Goal: Check status: Check status

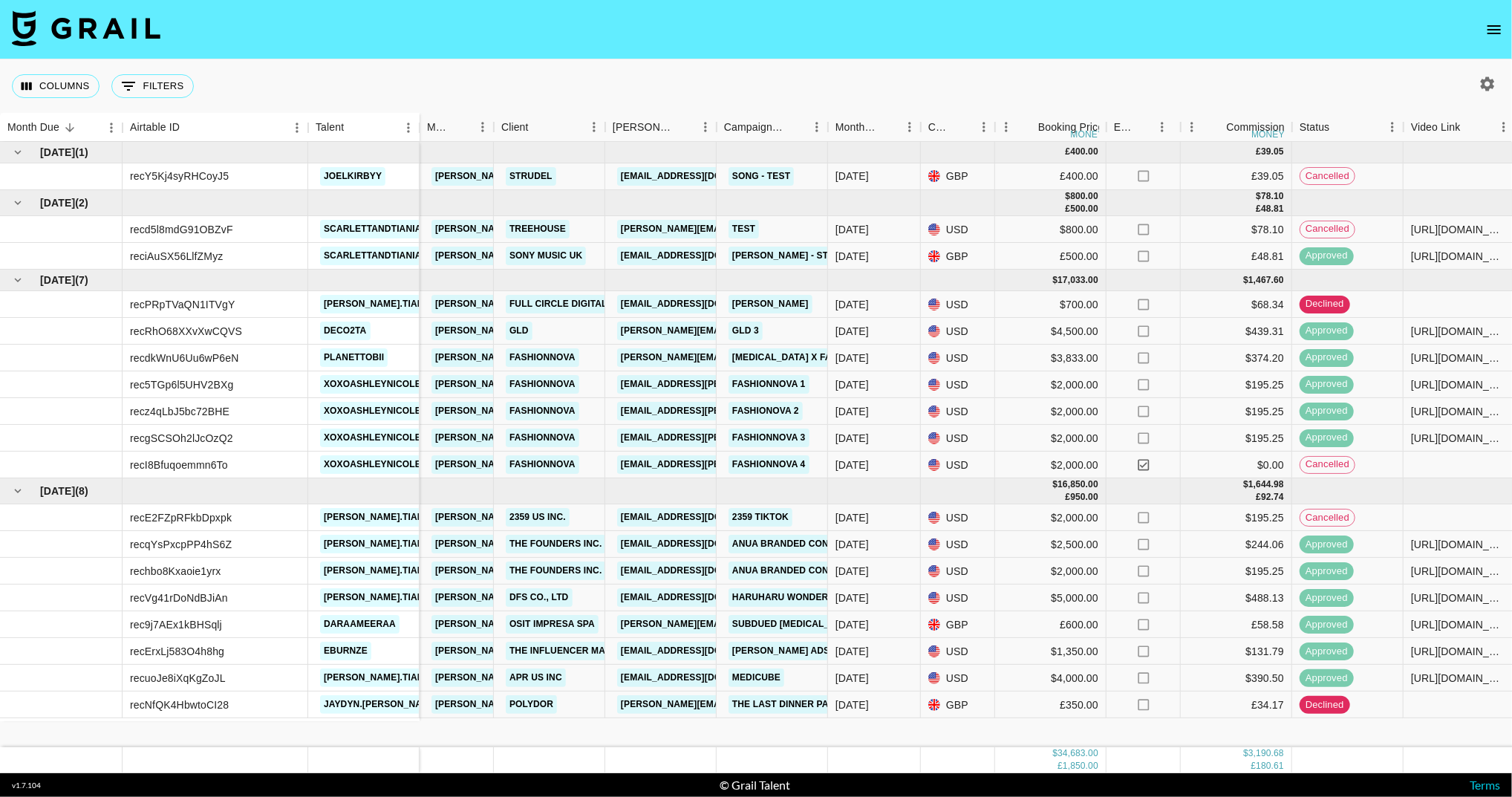
click at [1506, 27] on button "open drawer" at bounding box center [1494, 29] width 29 height 29
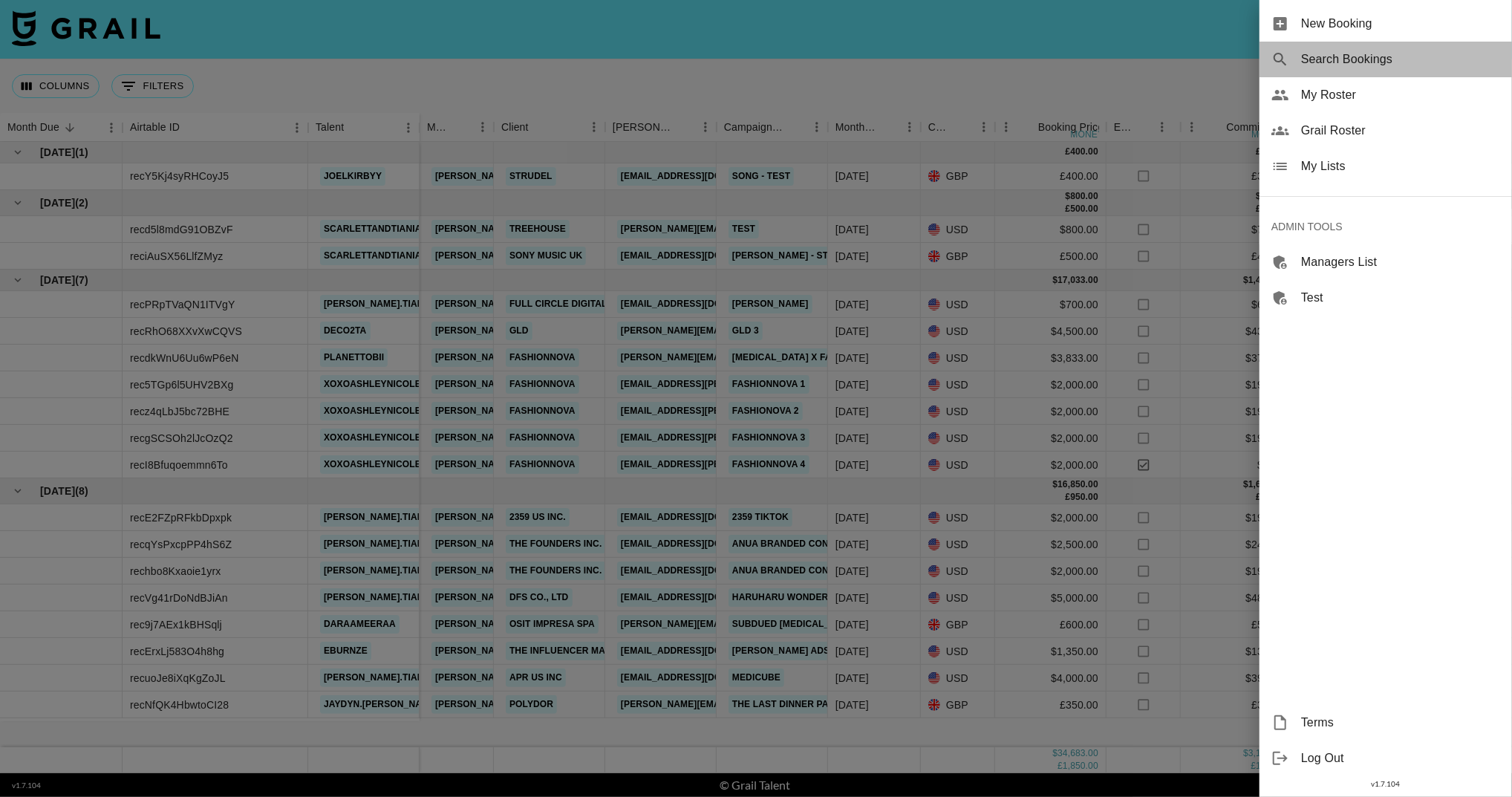
click at [1382, 57] on span "Search Bookings" at bounding box center [1400, 59] width 199 height 18
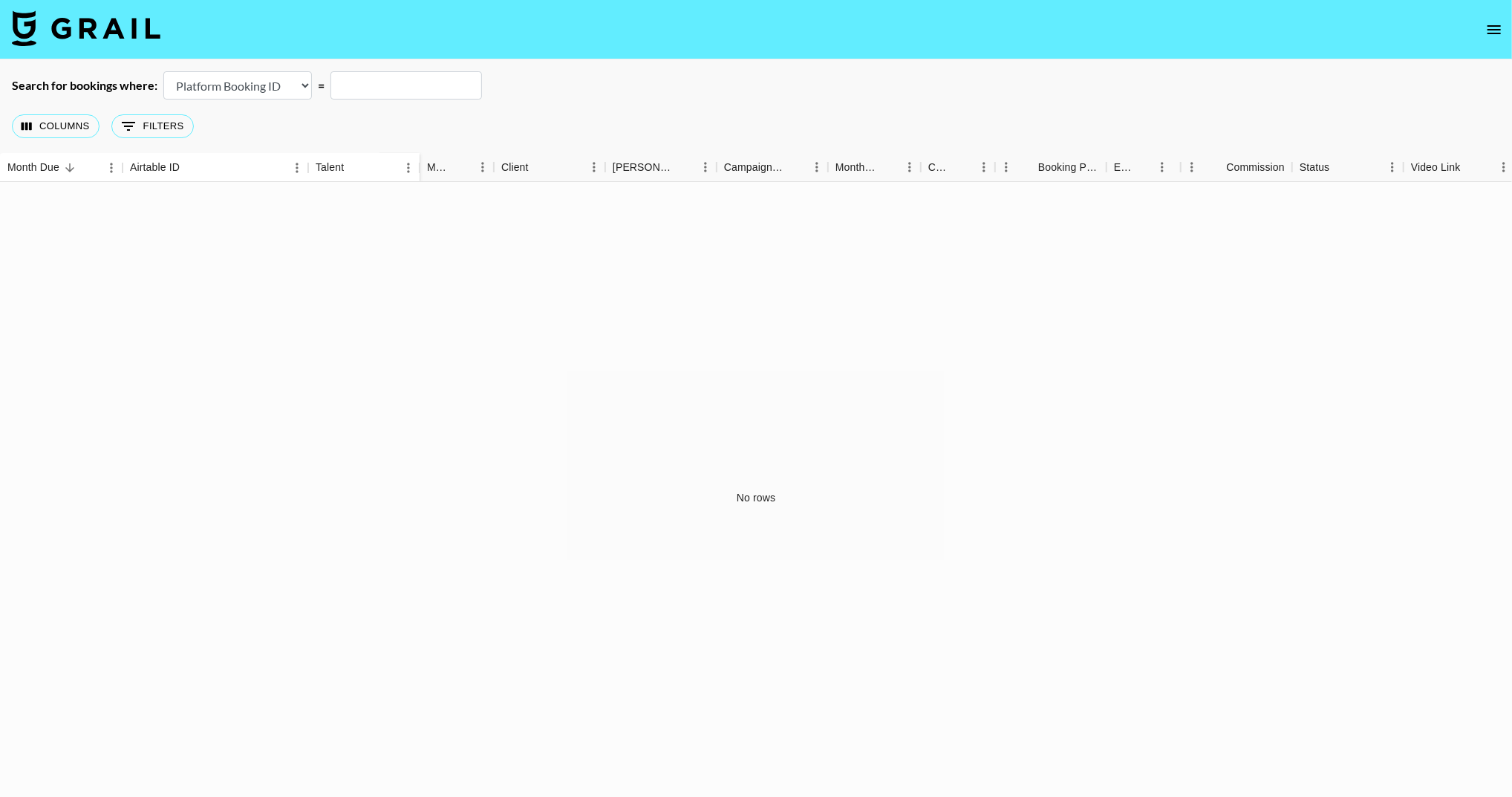
click at [283, 91] on select "Airtable Booking ID Platform Booking ID Platform Campaign ID" at bounding box center [237, 85] width 148 height 28
select select "airtableId"
click at [413, 79] on input "text" at bounding box center [406, 85] width 151 height 28
paste input "recd6KHm4JOUW3OFy"
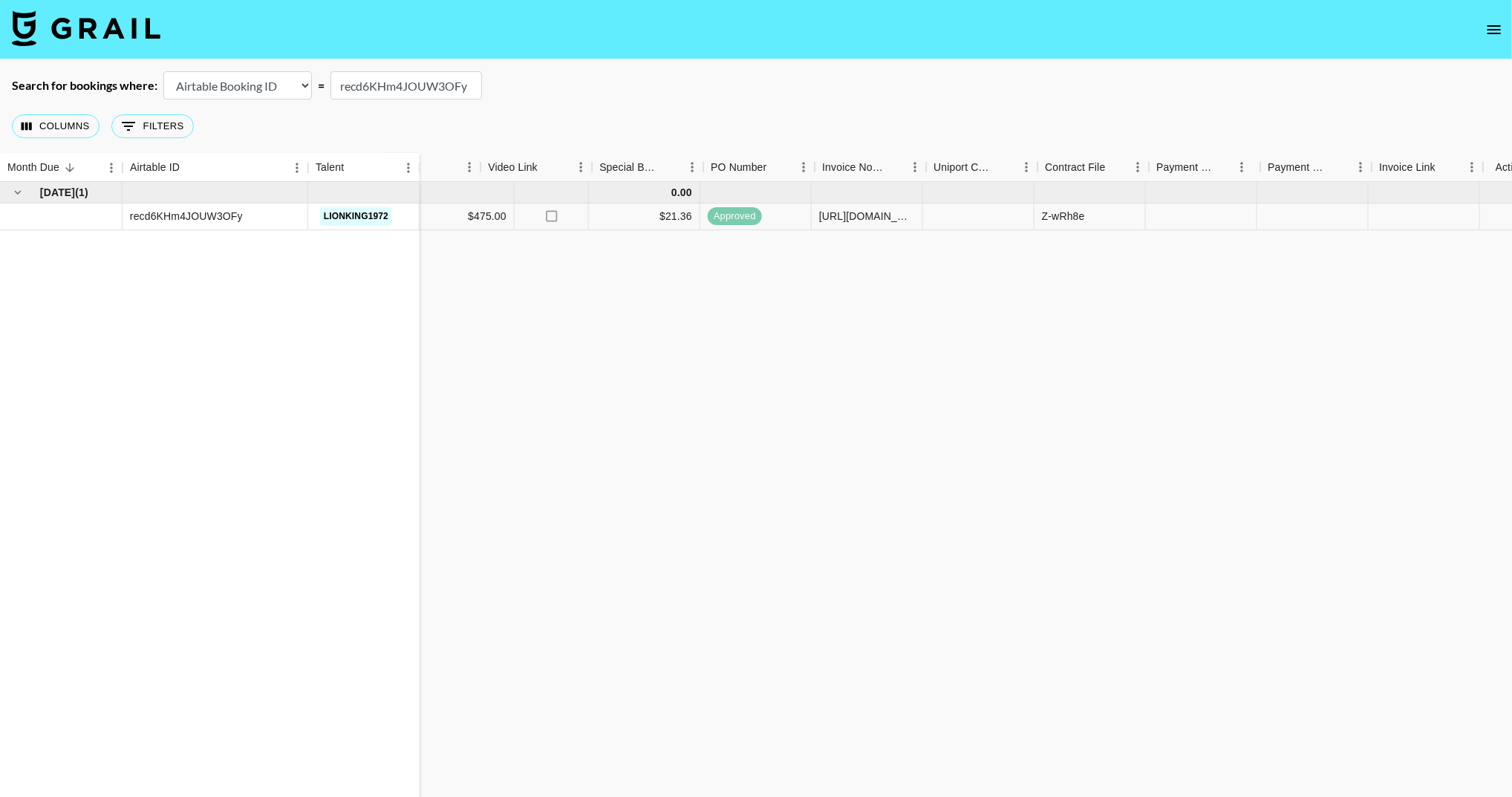
scroll to position [0, 952]
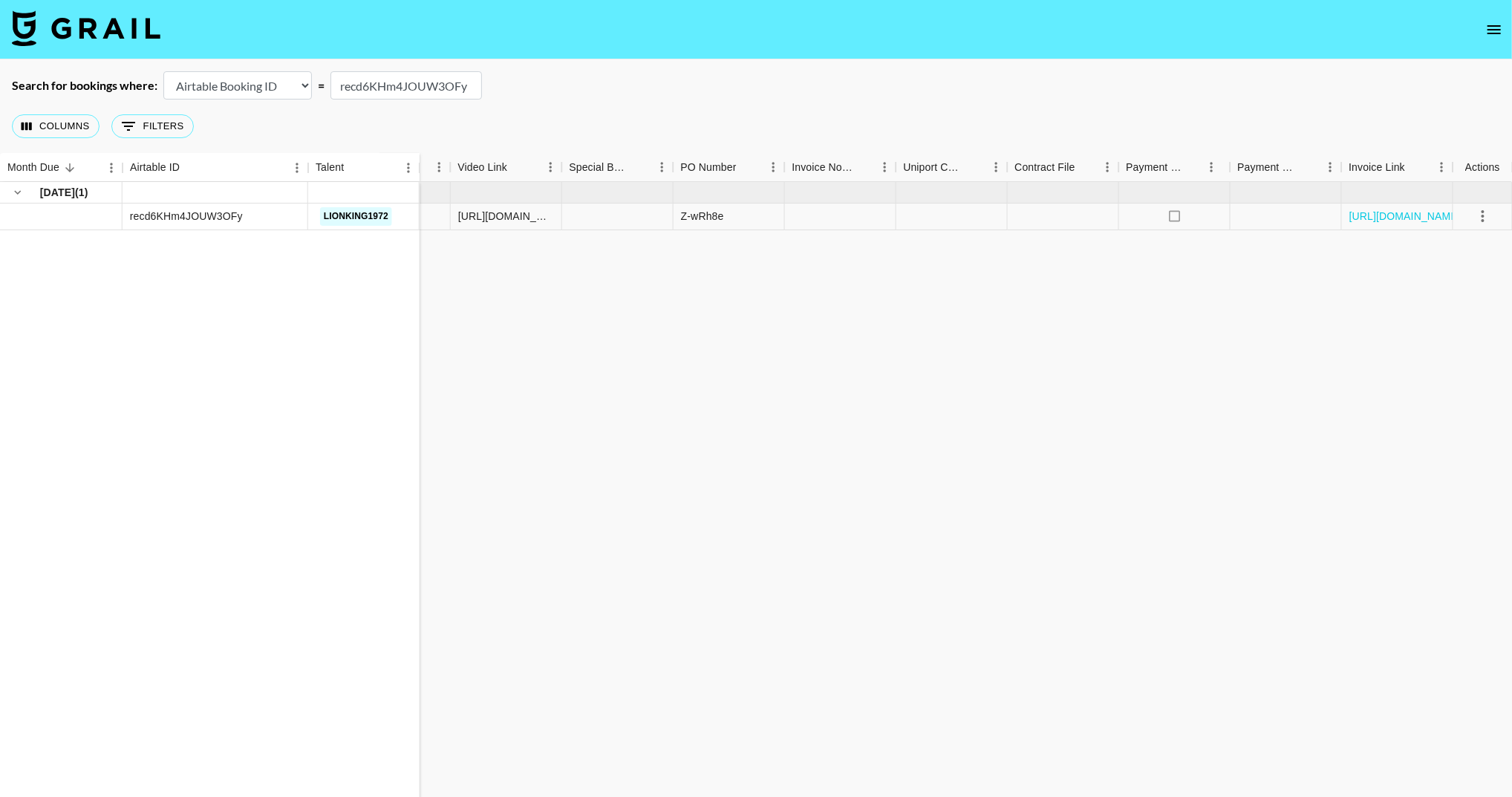
type input "recd6KHm4JOUW3OFy"
